Goal: Task Accomplishment & Management: Manage account settings

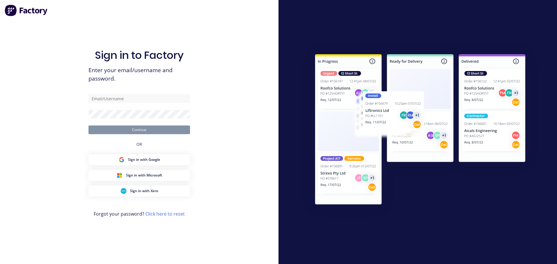
click at [230, 52] on div "Sign in to Factory Enter your email/username and password. Continue OR Sign in …" at bounding box center [139, 132] width 279 height 264
click at [152, 102] on input "text" at bounding box center [140, 98] width 102 height 9
type input "[PERSON_NAME][EMAIL_ADDRESS][DOMAIN_NAME]"
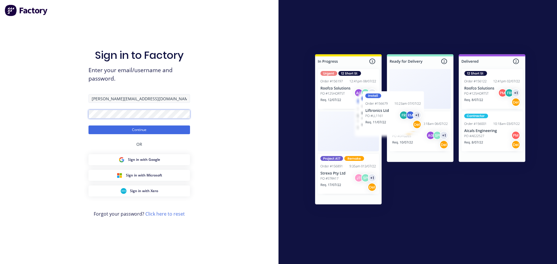
click at [89, 126] on button "Continue" at bounding box center [140, 130] width 102 height 9
